Goal: Navigation & Orientation: Find specific page/section

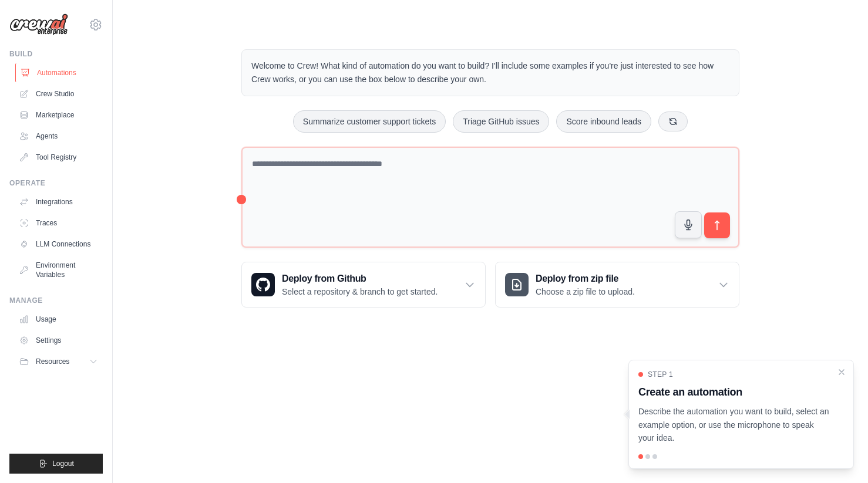
click at [55, 75] on link "Automations" at bounding box center [59, 72] width 89 height 19
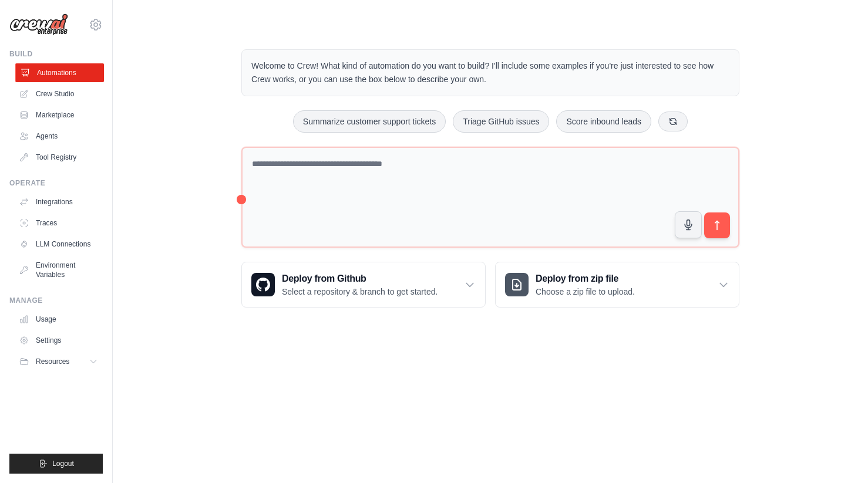
click at [55, 74] on link "Automations" at bounding box center [59, 72] width 89 height 19
click at [45, 97] on link "Crew Studio" at bounding box center [59, 94] width 89 height 19
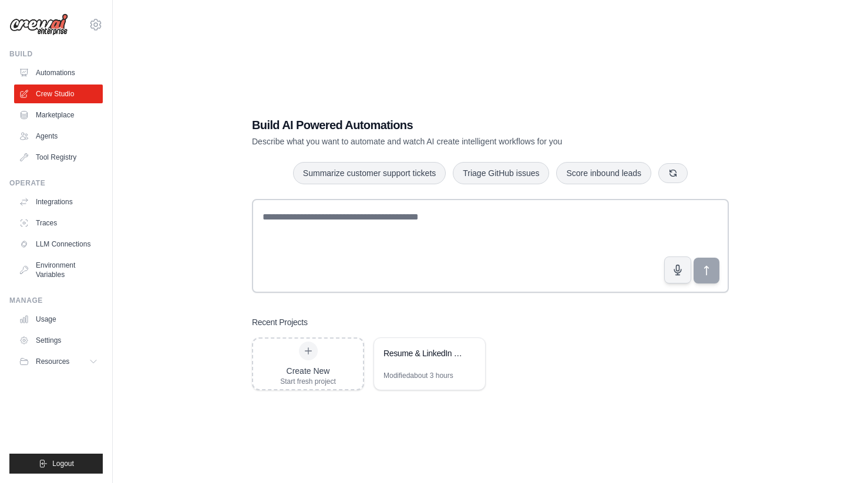
click at [46, 126] on ul "Automations Crew Studio Marketplace Agents Tool Registry" at bounding box center [58, 114] width 89 height 103
click at [48, 112] on link "Marketplace" at bounding box center [59, 115] width 89 height 19
